Goal: Download file/media

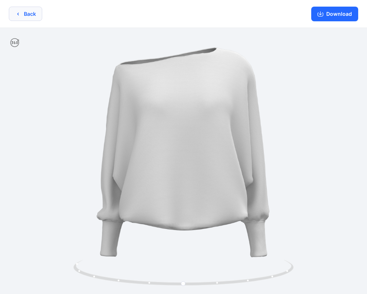
click at [32, 16] on button "Back" at bounding box center [25, 14] width 33 height 14
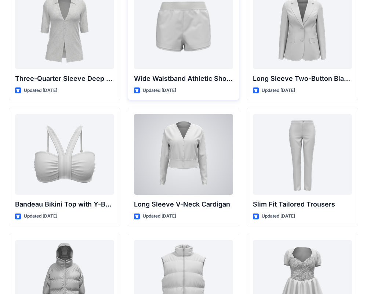
scroll to position [685, 0]
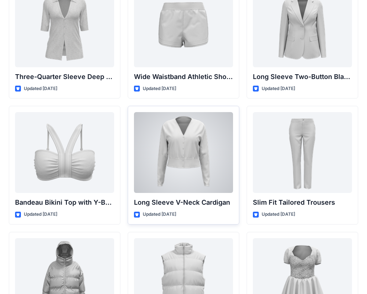
click at [184, 153] on div at bounding box center [183, 152] width 99 height 81
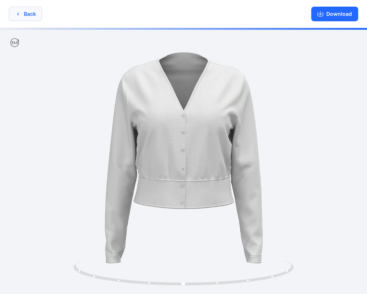
click at [27, 17] on button "Back" at bounding box center [25, 14] width 33 height 14
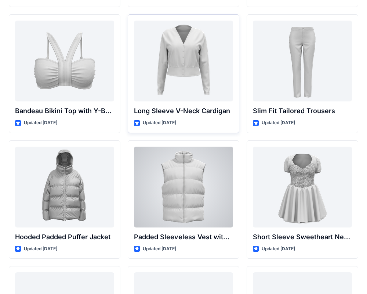
scroll to position [812, 0]
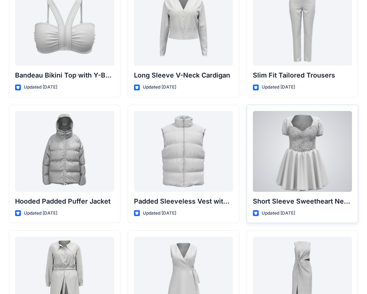
click at [308, 174] on div at bounding box center [302, 151] width 99 height 81
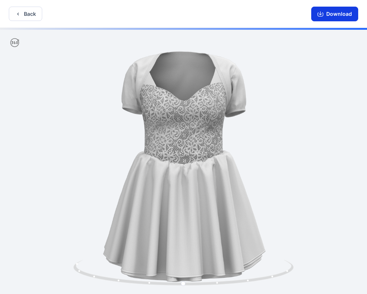
click at [336, 16] on button "Download" at bounding box center [334, 14] width 47 height 15
click at [334, 18] on button "Download" at bounding box center [334, 14] width 47 height 15
click at [333, 16] on button "Download" at bounding box center [334, 14] width 47 height 15
